Goal: Information Seeking & Learning: Learn about a topic

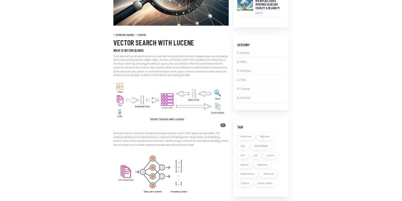
scroll to position [304, 0]
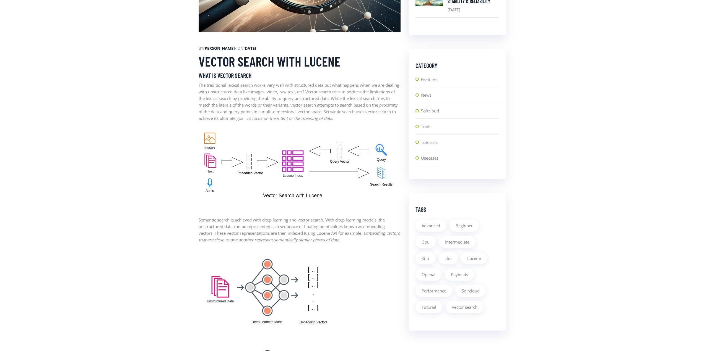
click at [201, 234] on p "Semantic search is achieved with deep learning and vector search. With deep lea…" at bounding box center [300, 230] width 202 height 27
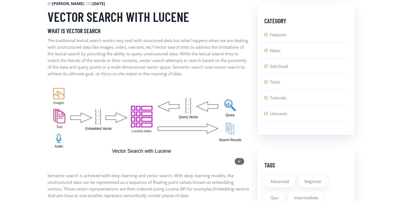
scroll to position [367, 0]
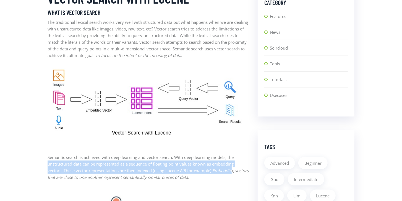
drag, startPoint x: 49, startPoint y: 165, endPoint x: 237, endPoint y: 171, distance: 188.1
click at [237, 171] on p "Semantic search is achieved with deep learning and vector search. With deep lea…" at bounding box center [149, 167] width 202 height 27
click at [180, 170] on p "Semantic search is achieved with deep learning and vector search. With deep lea…" at bounding box center [149, 167] width 202 height 27
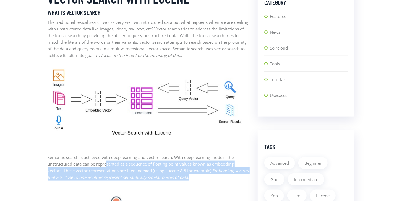
drag, startPoint x: 231, startPoint y: 176, endPoint x: 108, endPoint y: 161, distance: 123.9
click at [108, 161] on p "Semantic search is achieved with deep learning and vector search. With deep lea…" at bounding box center [149, 167] width 202 height 27
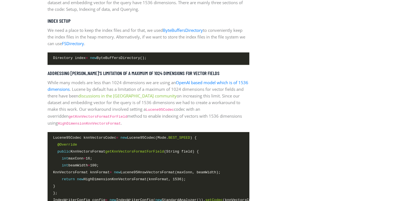
scroll to position [778, 0]
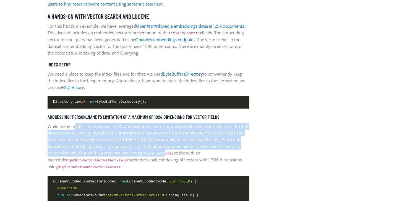
drag, startPoint x: 73, startPoint y: 129, endPoint x: 146, endPoint y: 155, distance: 76.9
click at [145, 154] on p "While many models are less than 1024 dimensions we are using an OpenAI based mo…" at bounding box center [149, 146] width 202 height 47
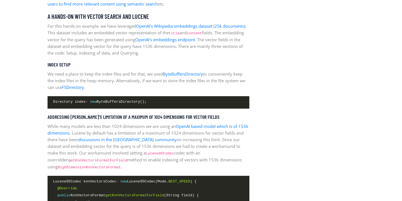
click at [129, 164] on p "While many models are less than 1024 dimensions we are using an OpenAI based mo…" at bounding box center [149, 146] width 202 height 47
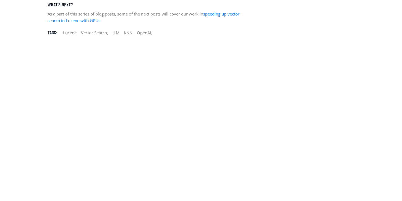
scroll to position [1833, 0]
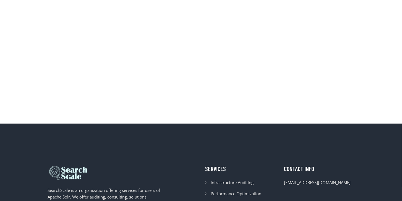
scroll to position [2117, 0]
